Goal: Information Seeking & Learning: Learn about a topic

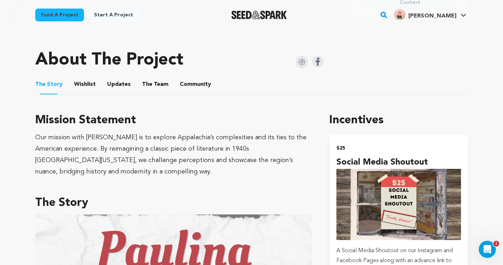
scroll to position [293, 0]
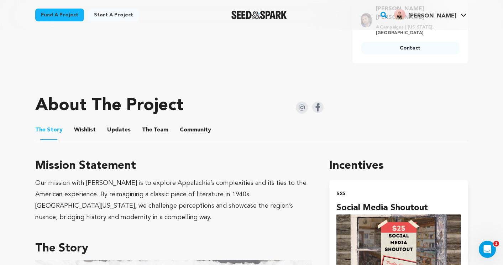
click at [150, 123] on button "The Team" at bounding box center [155, 131] width 17 height 17
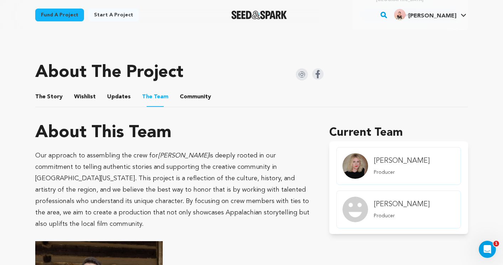
scroll to position [327, 0]
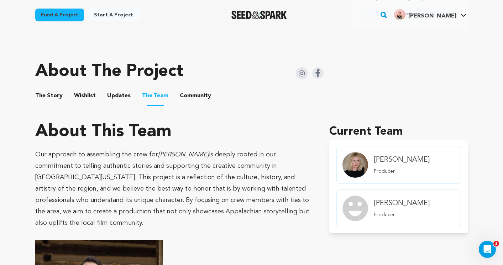
click at [117, 89] on button "Updates" at bounding box center [118, 97] width 17 height 17
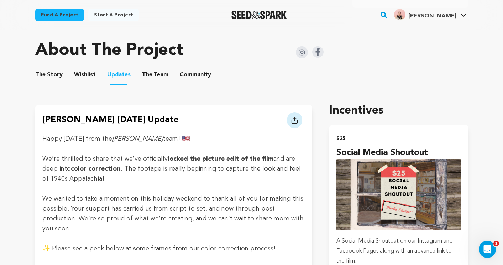
scroll to position [347, 0]
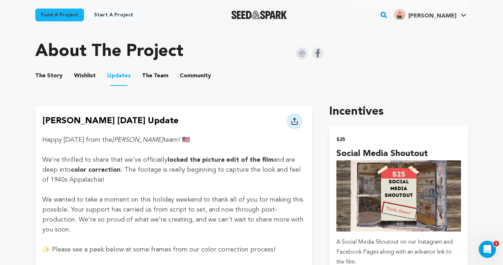
click at [83, 69] on button "Wishlist" at bounding box center [84, 77] width 17 height 17
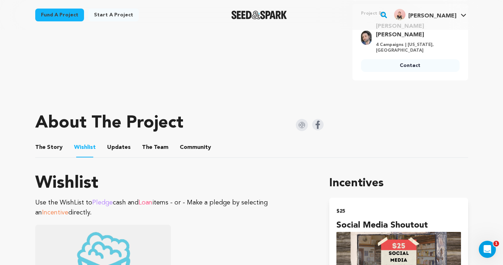
scroll to position [258, 0]
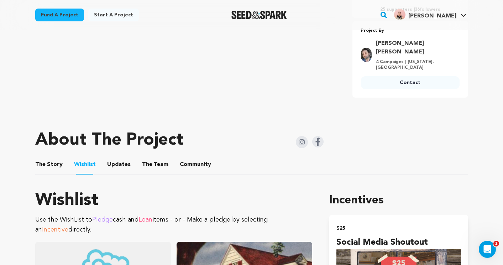
click at [51, 157] on button "The Story" at bounding box center [48, 165] width 17 height 17
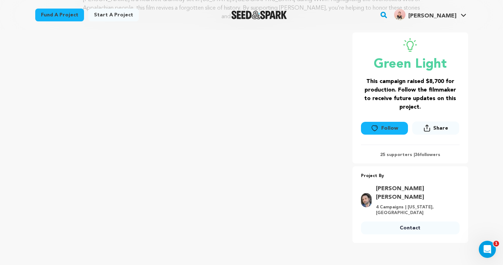
scroll to position [17, 0]
